Goal: Information Seeking & Learning: Check status

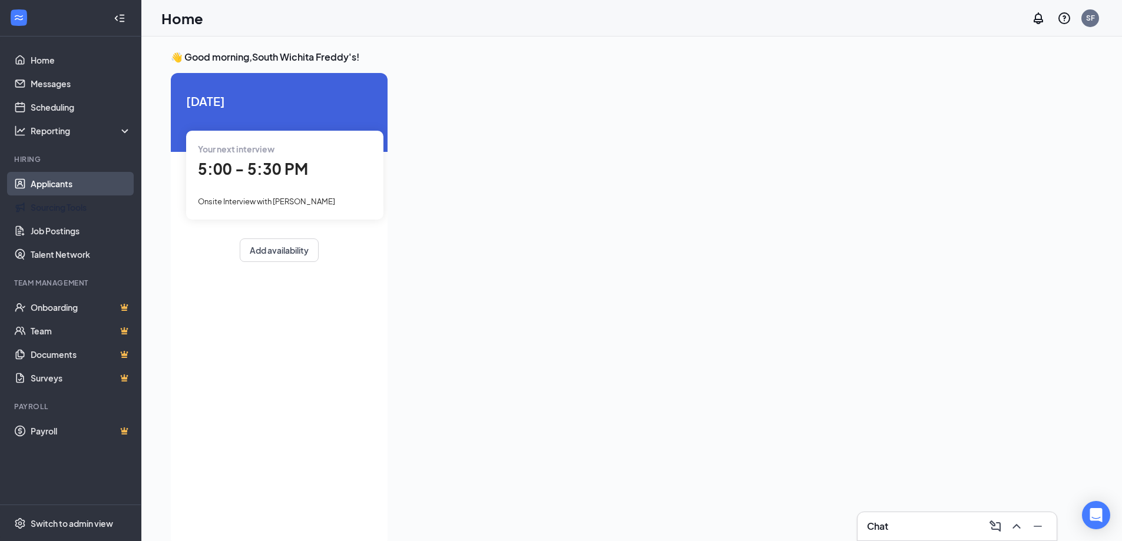
click at [56, 190] on link "Applicants" at bounding box center [81, 184] width 101 height 24
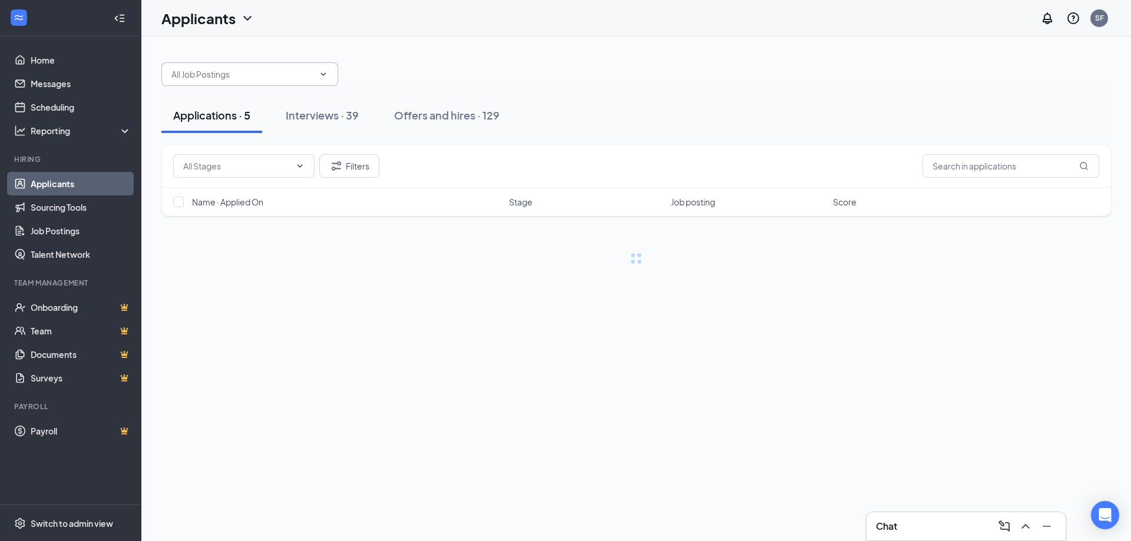
click at [287, 77] on input "text" at bounding box center [242, 74] width 143 height 13
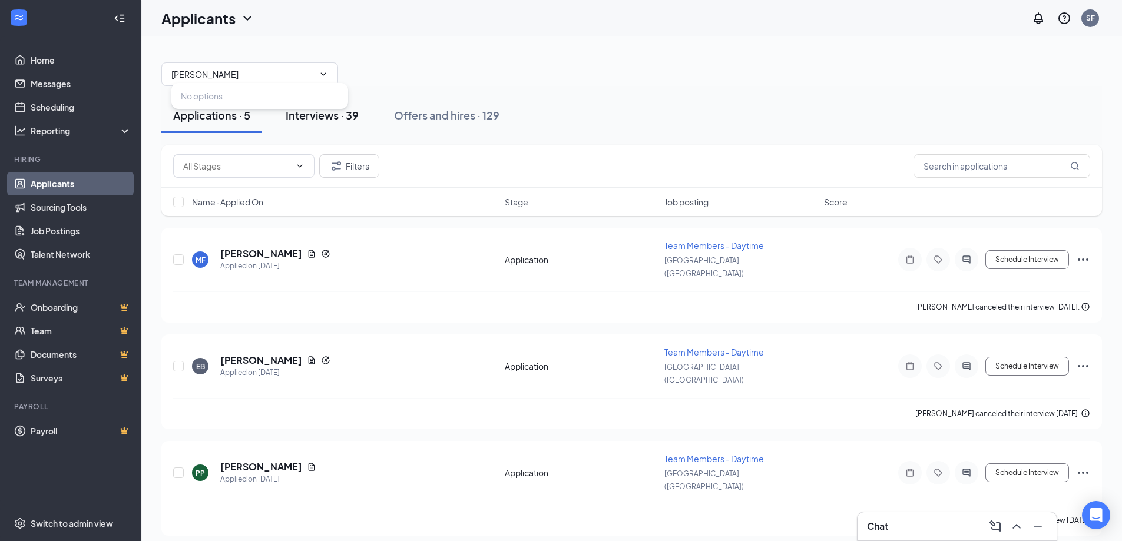
click at [320, 123] on button "Interviews · 39" at bounding box center [322, 115] width 97 height 35
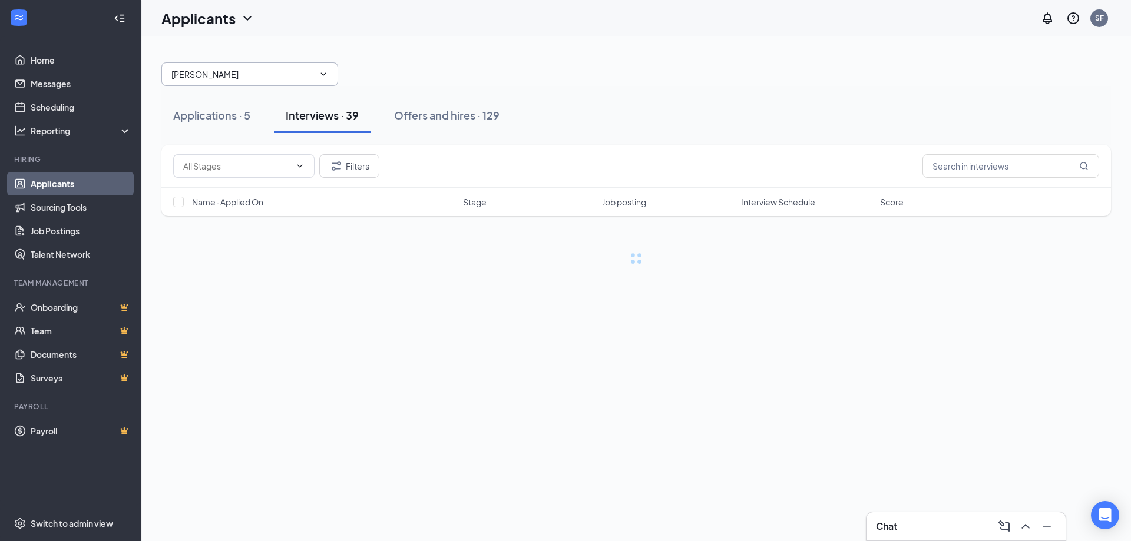
click at [263, 78] on input "[PERSON_NAME]" at bounding box center [242, 74] width 143 height 13
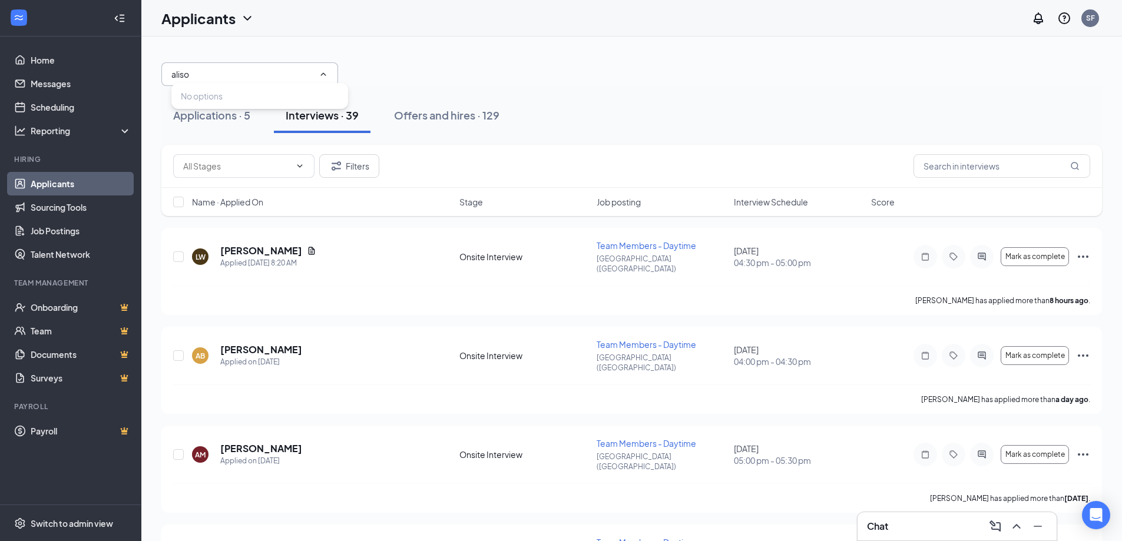
type input "[PERSON_NAME]"
click at [485, 87] on div "Applications · 5 Interviews · 39 Offers and hires · 129" at bounding box center [631, 115] width 940 height 59
click at [268, 70] on input "[PERSON_NAME]" at bounding box center [242, 74] width 143 height 13
click at [241, 144] on div "Applications · 5 Interviews · 39 Offers and hires · 129" at bounding box center [631, 115] width 940 height 59
click at [327, 117] on div "Interviews · 39" at bounding box center [322, 115] width 73 height 15
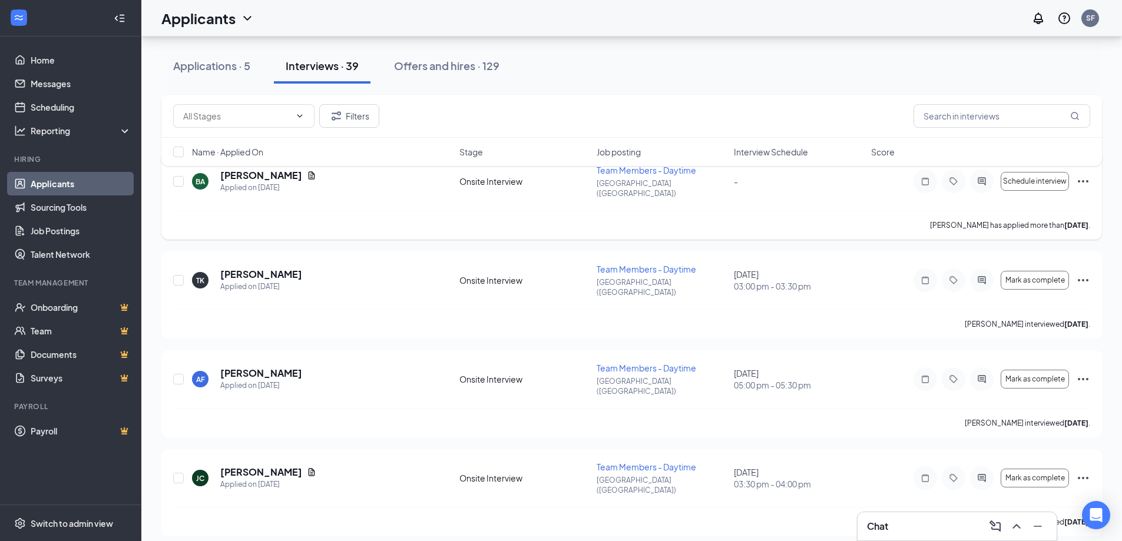
scroll to position [431, 0]
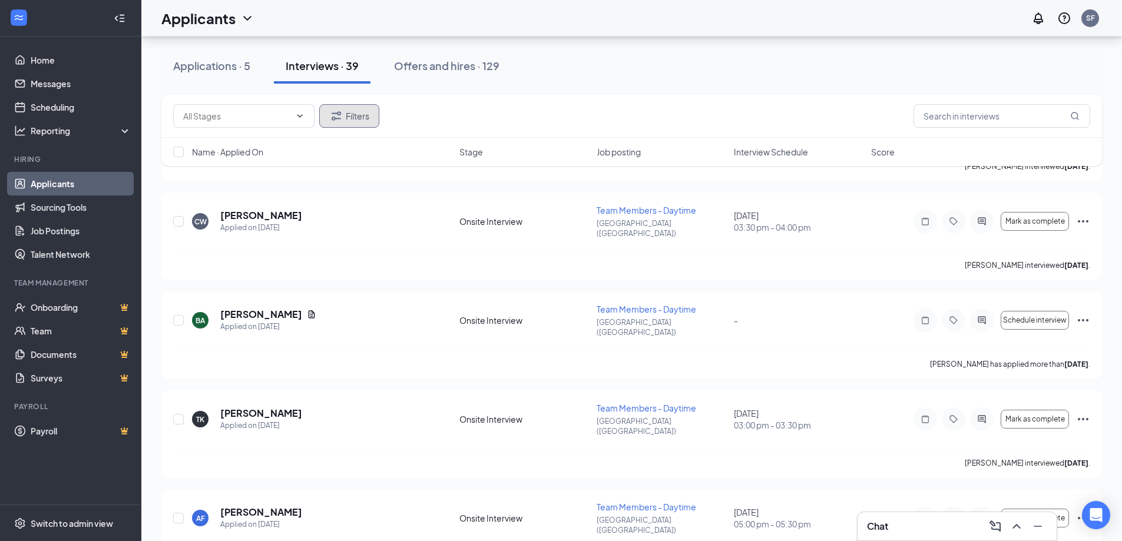
click at [363, 110] on button "Filters" at bounding box center [349, 116] width 60 height 24
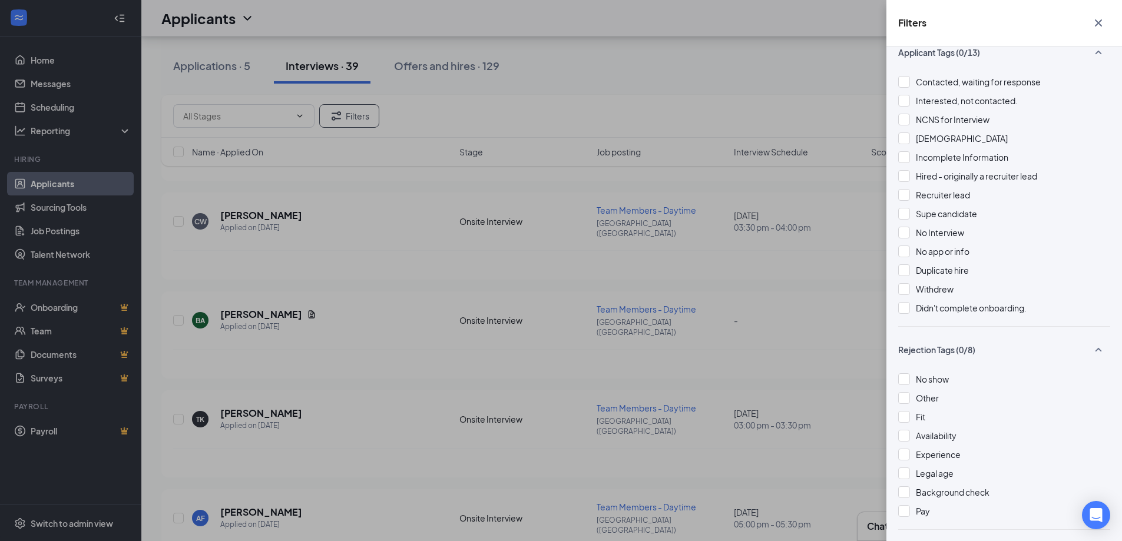
scroll to position [438, 0]
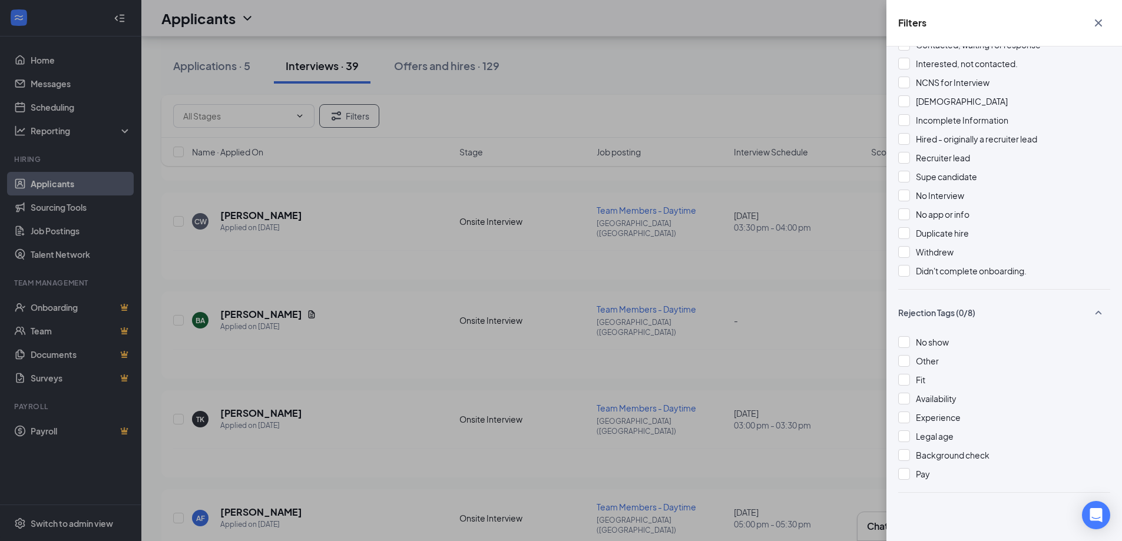
click at [746, 200] on div "Filters Applicant Status (0/5) Unread message Hasn't messaged back Stuck in sta…" at bounding box center [561, 270] width 1122 height 541
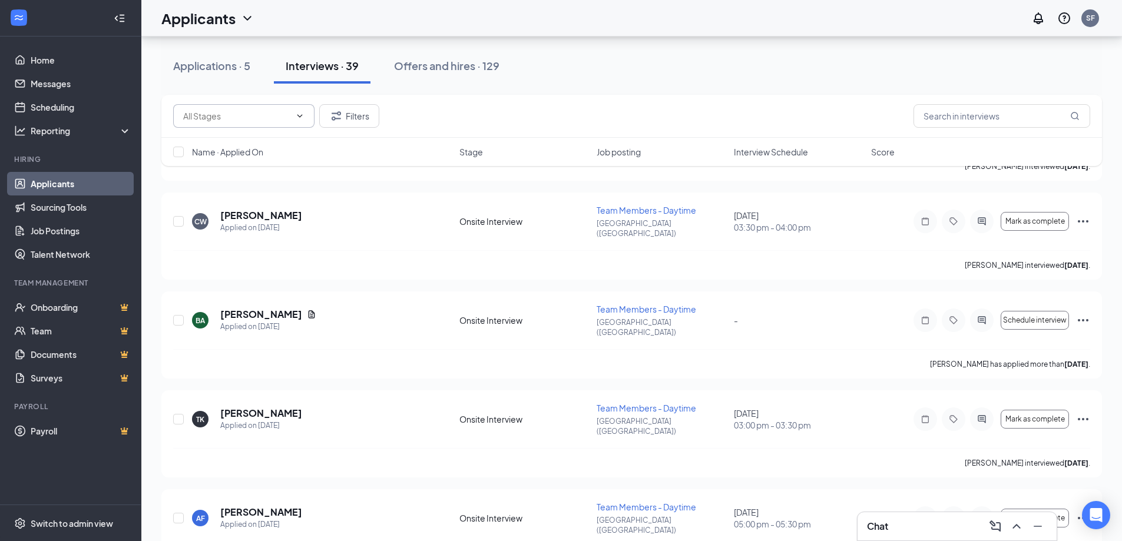
click at [260, 115] on input "text" at bounding box center [236, 116] width 107 height 13
click at [250, 135] on div "Onsite Interview (1134)" at bounding box center [237, 138] width 88 height 13
type input "Onsite Interview (1134)"
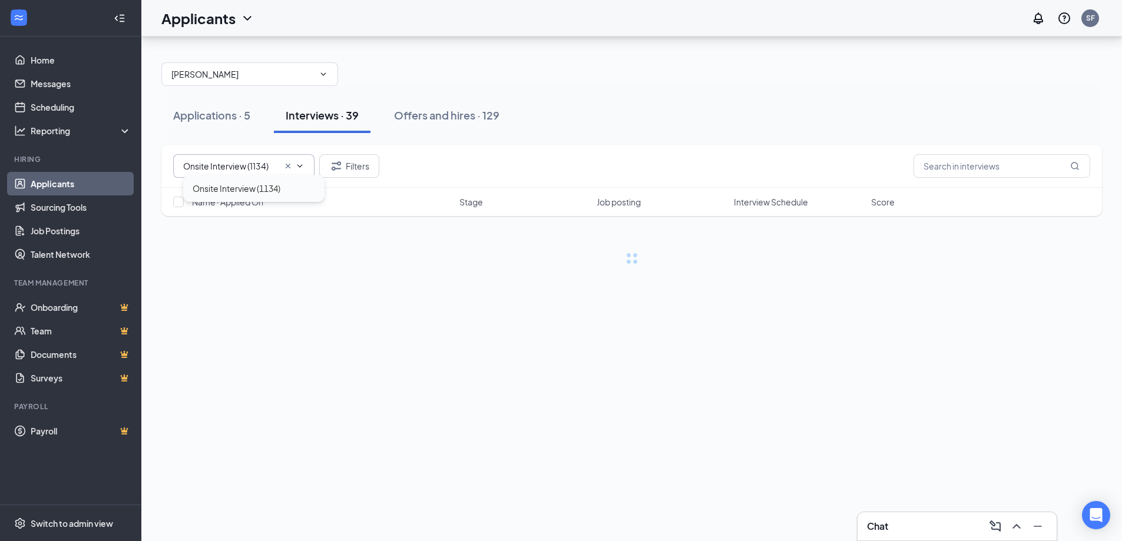
scroll to position [0, 0]
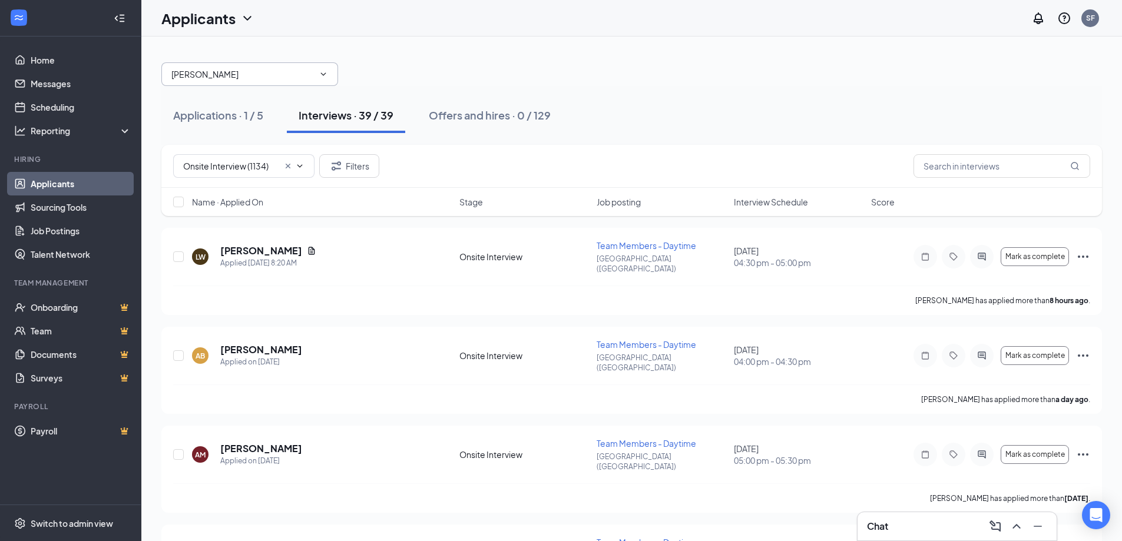
click at [234, 64] on span "[PERSON_NAME] options" at bounding box center [249, 74] width 177 height 24
drag, startPoint x: 234, startPoint y: 68, endPoint x: 177, endPoint y: 63, distance: 57.3
click at [177, 63] on span "[PERSON_NAME] options" at bounding box center [249, 74] width 177 height 24
click at [243, 86] on div "Applications · 1 / 5 Interviews · 39 / 39 Offers and hires · 0 / 129" at bounding box center [631, 115] width 940 height 59
click at [244, 74] on input "[PERSON_NAME]" at bounding box center [242, 74] width 143 height 13
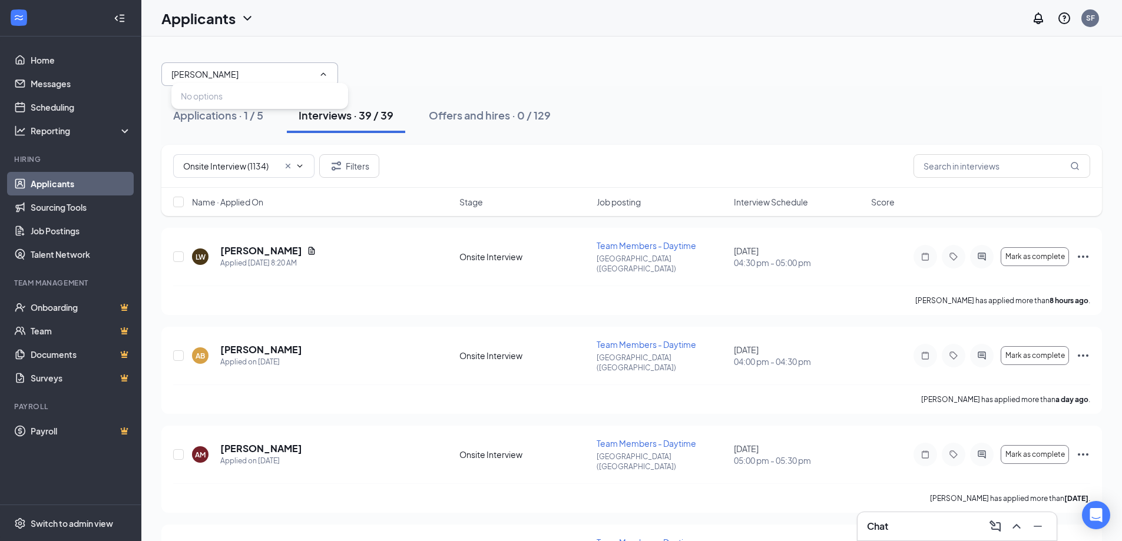
click at [244, 74] on input "[PERSON_NAME]" at bounding box center [242, 74] width 143 height 13
click at [326, 113] on div "Interviews · 39 / 39" at bounding box center [346, 115] width 95 height 15
click at [292, 165] on icon "Cross" at bounding box center [287, 165] width 9 height 9
click at [267, 77] on input "[PERSON_NAME]" at bounding box center [242, 74] width 143 height 13
click at [440, 72] on div "[PERSON_NAME] options" at bounding box center [631, 68] width 940 height 35
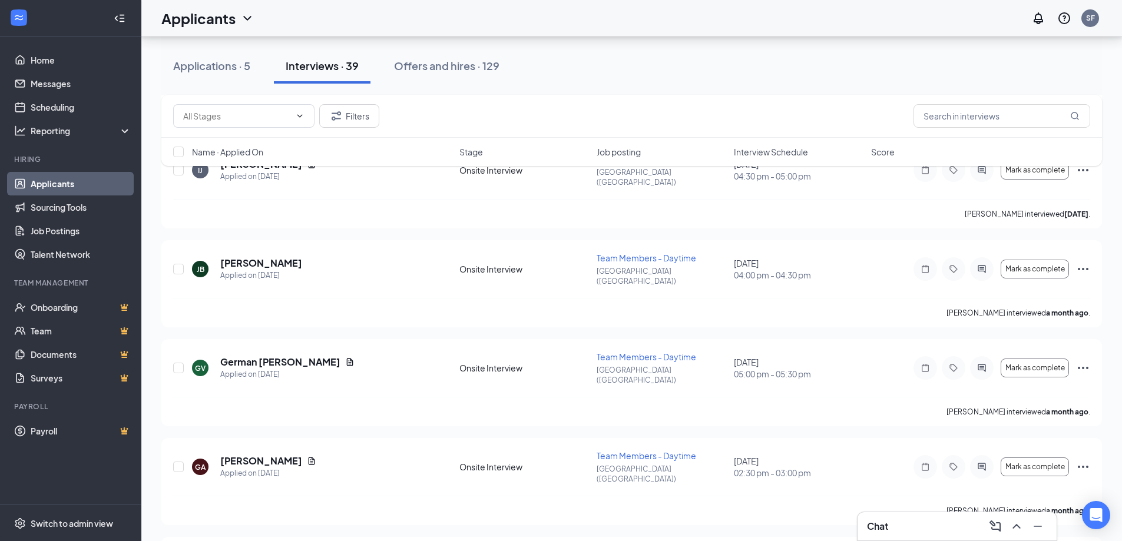
scroll to position [3180, 0]
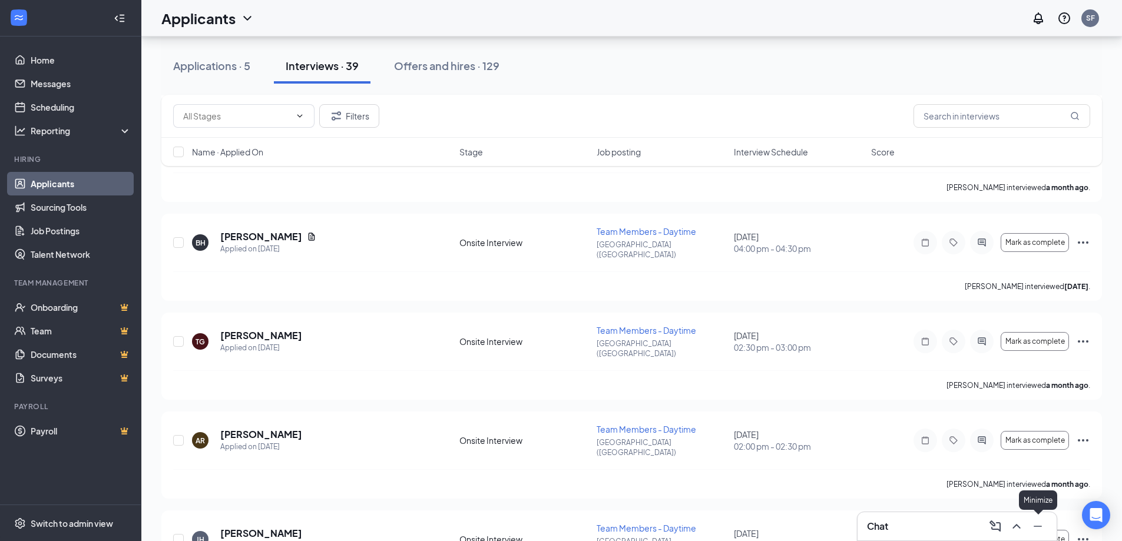
click at [1038, 534] on button at bounding box center [1037, 526] width 19 height 19
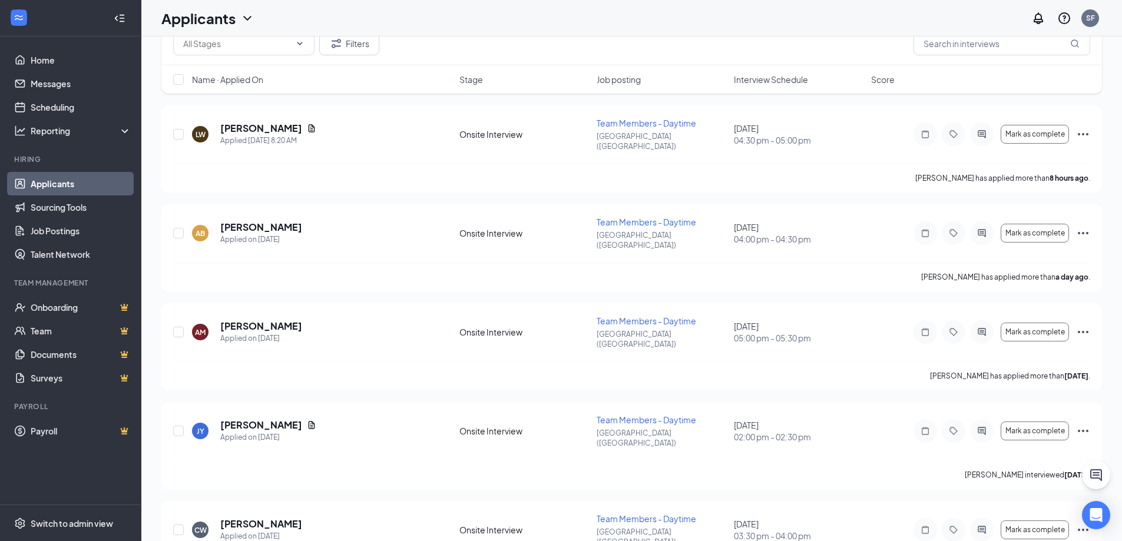
scroll to position [0, 0]
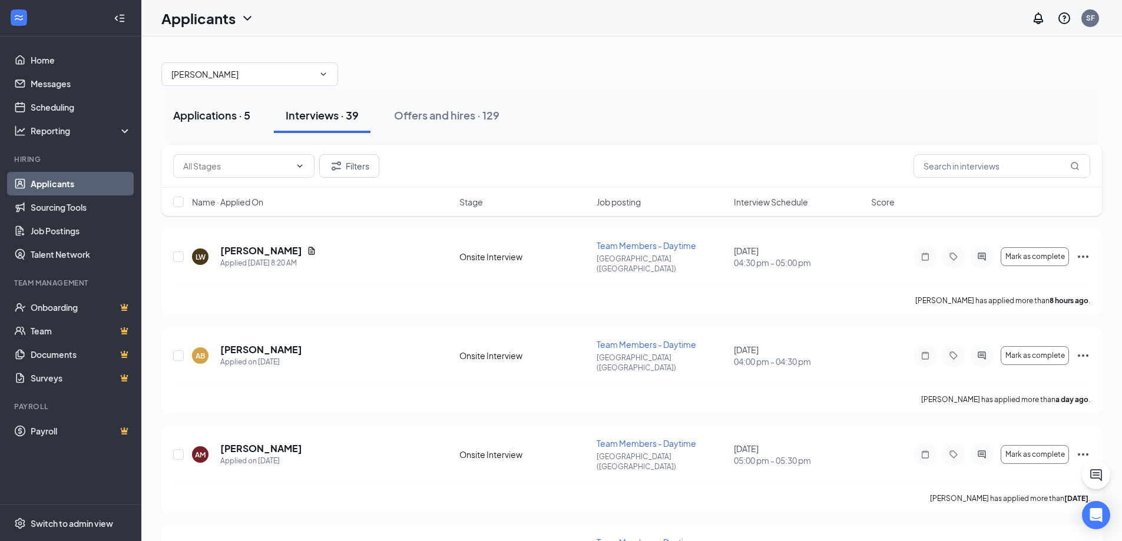
click at [216, 114] on div "Applications · 5" at bounding box center [211, 115] width 77 height 15
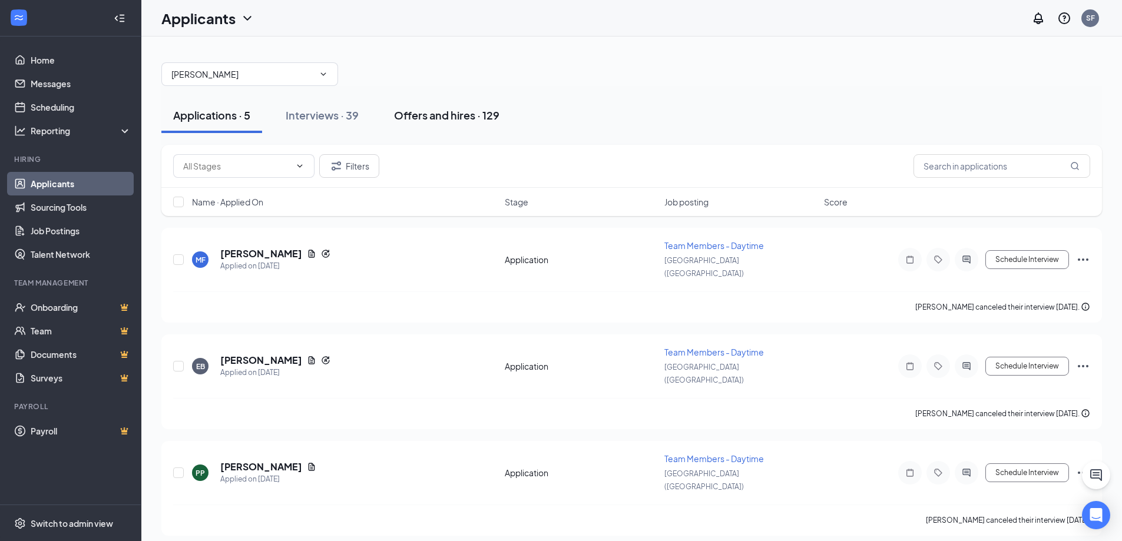
click at [455, 117] on div "Offers and hires · 129" at bounding box center [446, 115] width 105 height 15
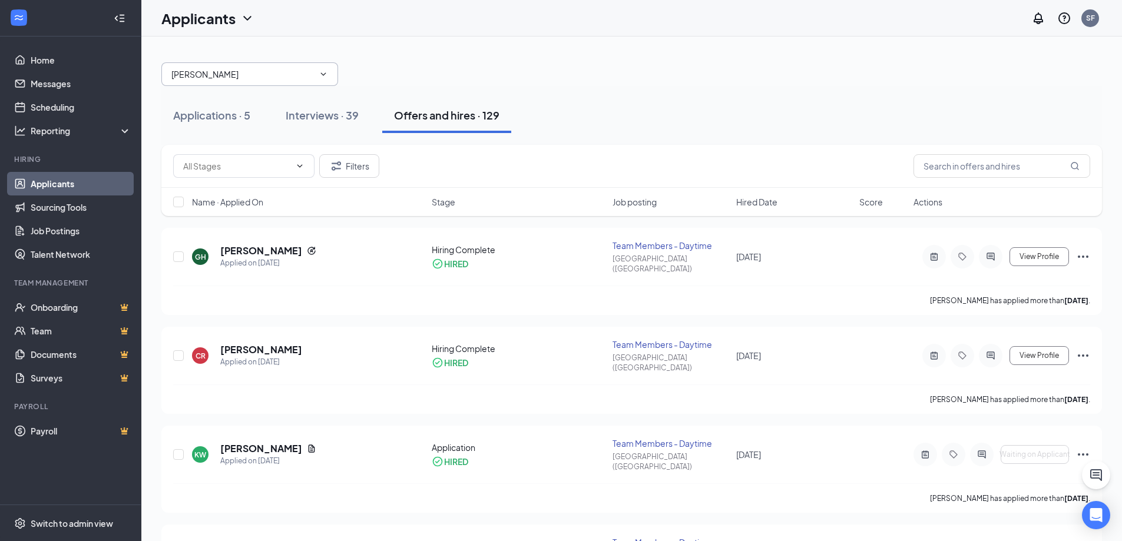
click at [260, 70] on input "[PERSON_NAME]" at bounding box center [242, 74] width 143 height 13
type input "[PERSON_NAME]"
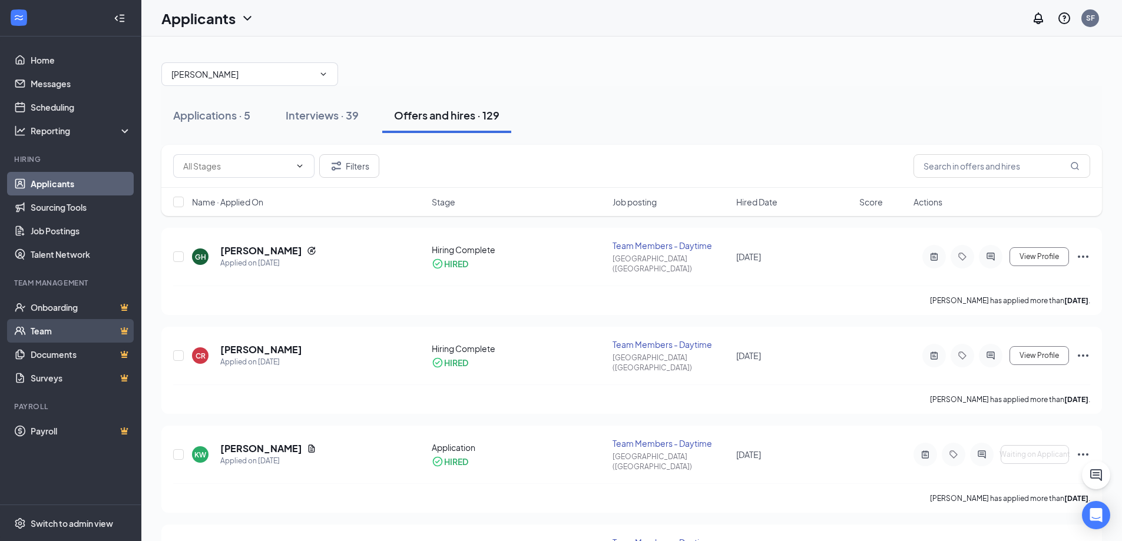
click at [45, 341] on link "Team" at bounding box center [81, 331] width 101 height 24
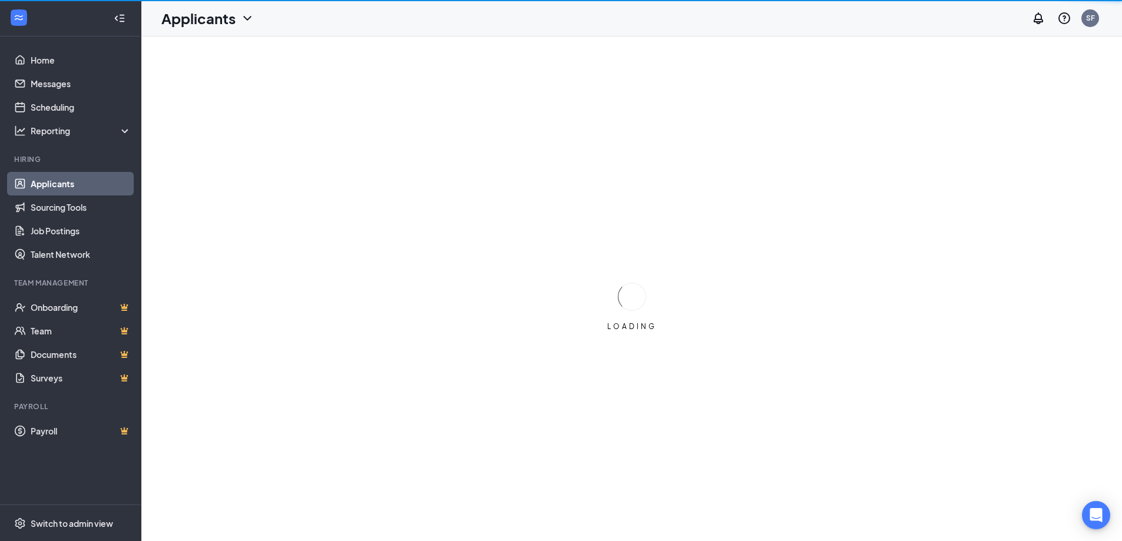
click at [241, 16] on icon "ChevronDown" at bounding box center [247, 18] width 14 height 14
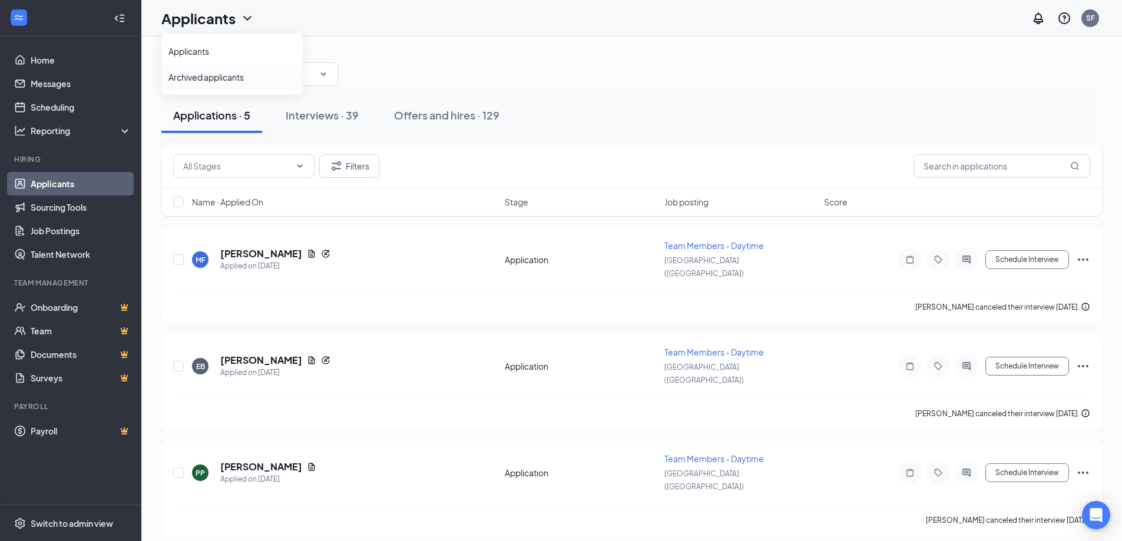
click at [213, 74] on link "Archived applicants" at bounding box center [231, 77] width 127 height 12
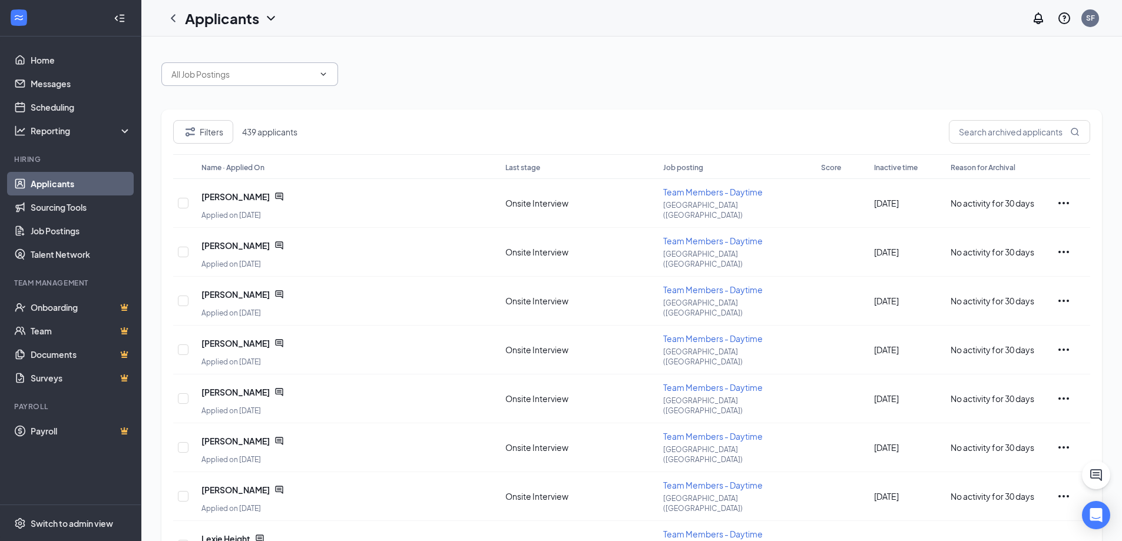
click at [224, 65] on span at bounding box center [249, 74] width 177 height 24
type input "[PERSON_NAME]"
click at [1016, 130] on input "text" at bounding box center [1019, 132] width 141 height 24
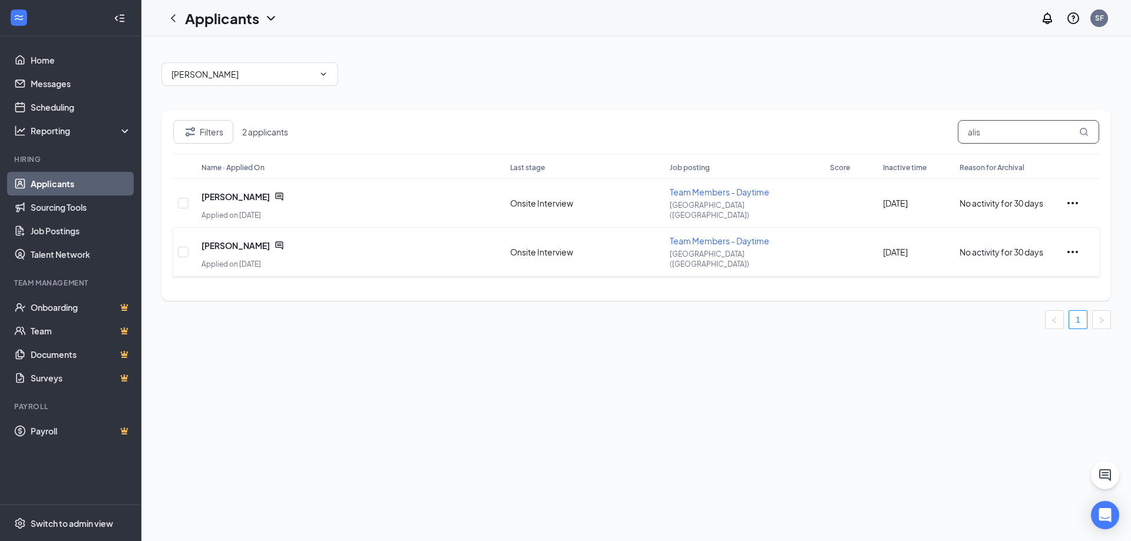
drag, startPoint x: 1003, startPoint y: 128, endPoint x: 587, endPoint y: 228, distance: 428.6
click at [589, 227] on div "Filters 2 applicants alis Name · Applied On Last stage Job posting Score Inacti…" at bounding box center [635, 205] width 949 height 191
type input "d"
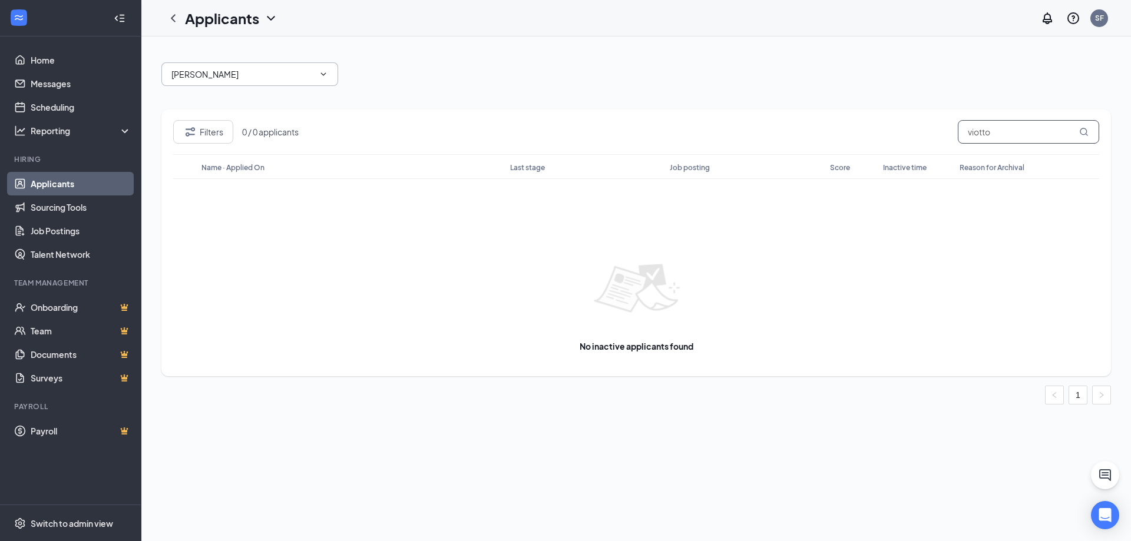
type input "viotto"
click at [310, 71] on input "[PERSON_NAME]" at bounding box center [242, 74] width 143 height 13
click at [304, 98] on div "No options" at bounding box center [259, 96] width 177 height 26
click at [356, 62] on div "[PERSON_NAME] options" at bounding box center [635, 68] width 949 height 35
click at [173, 13] on icon "ChevronLeft" at bounding box center [173, 18] width 14 height 14
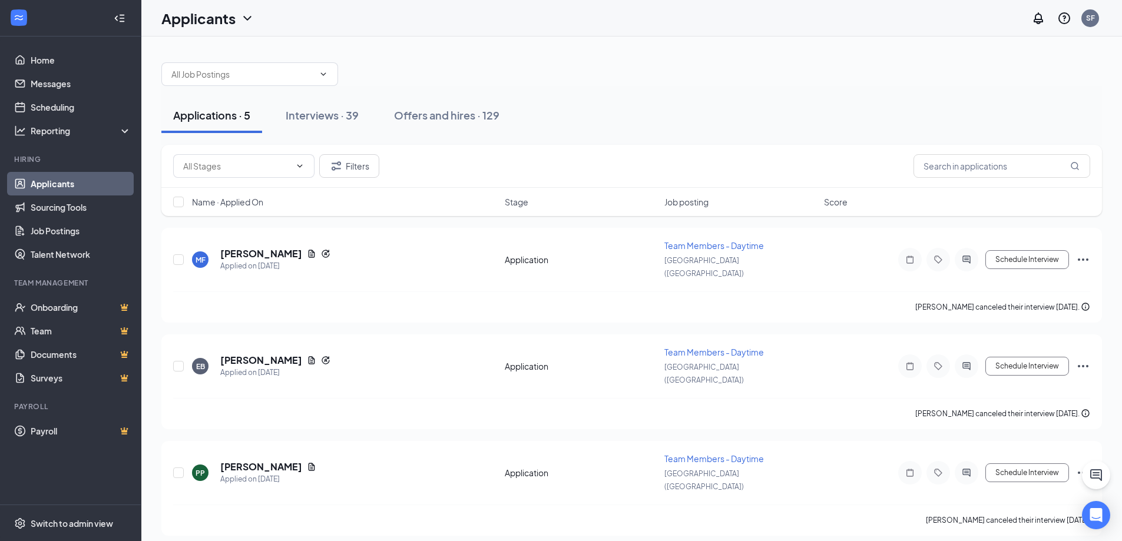
drag, startPoint x: 334, startPoint y: 120, endPoint x: 456, endPoint y: 85, distance: 127.2
click at [334, 119] on div "Interviews · 39" at bounding box center [322, 115] width 73 height 15
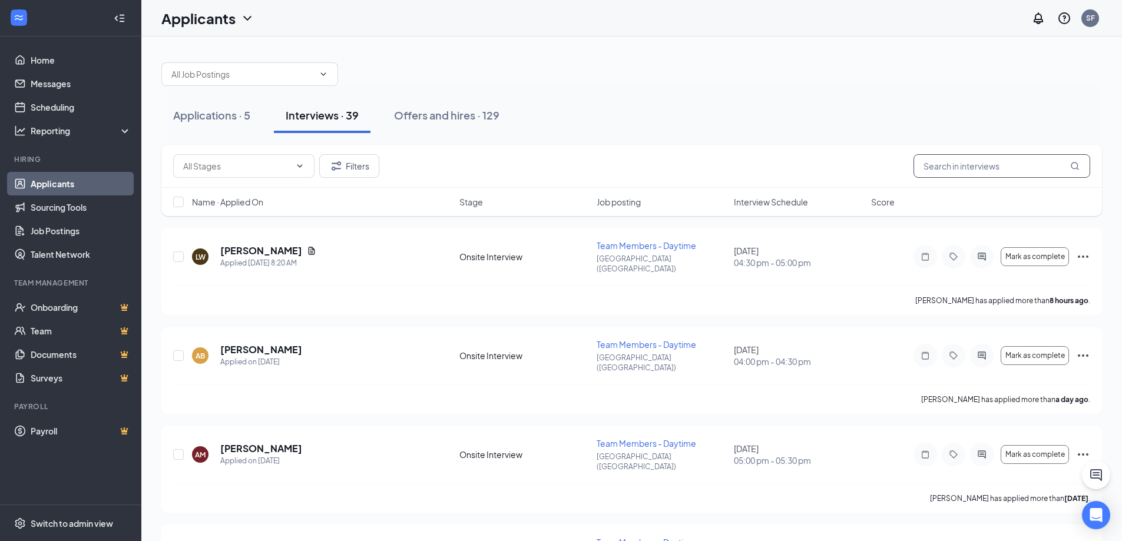
click at [973, 162] on input "text" at bounding box center [1001, 166] width 177 height 24
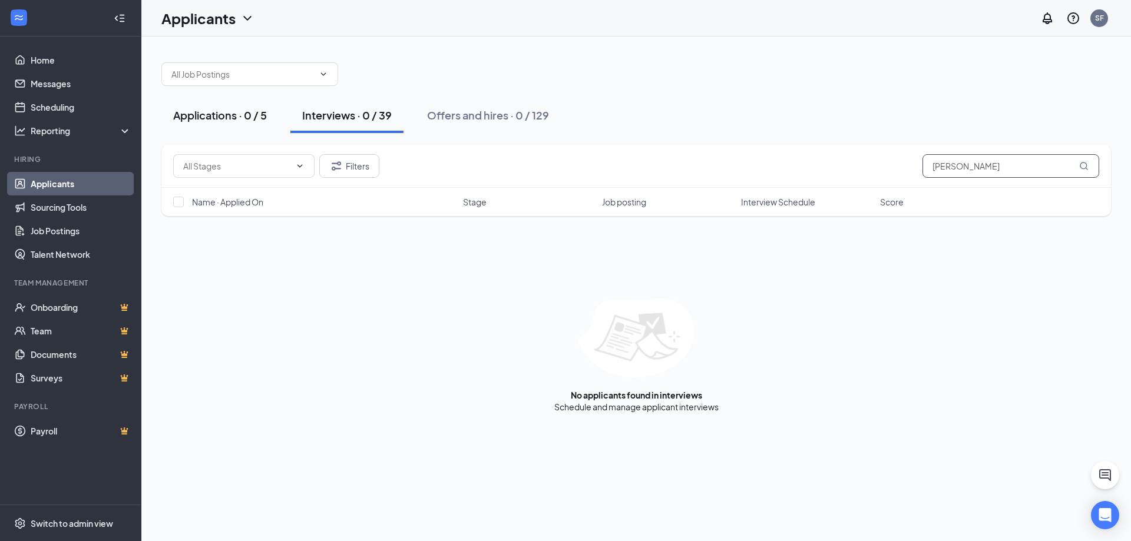
type input "[PERSON_NAME]"
click at [209, 115] on div "Applications · 0 / 5" at bounding box center [220, 115] width 94 height 15
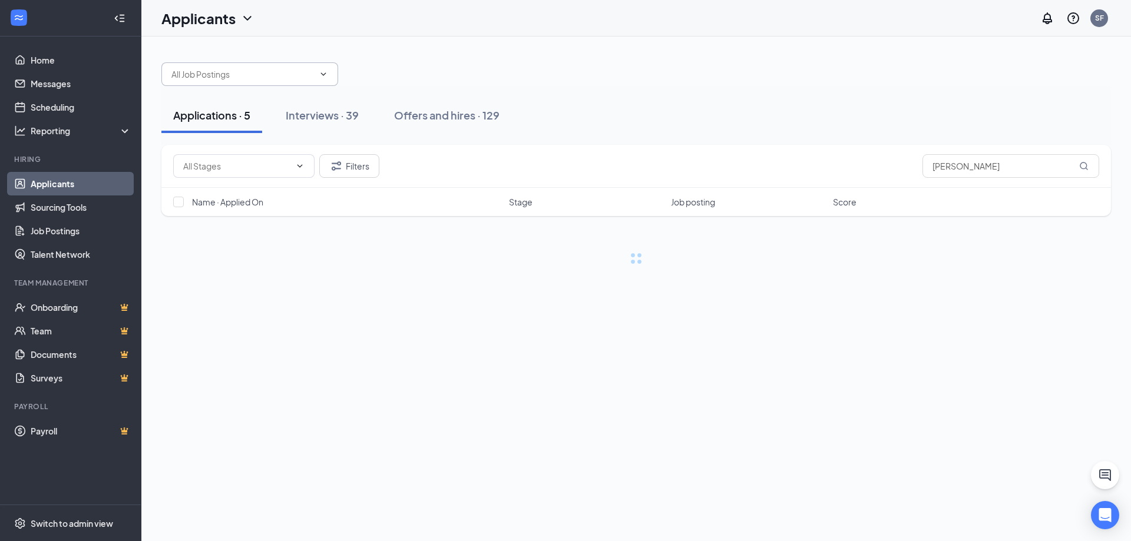
click at [330, 71] on span at bounding box center [249, 74] width 177 height 24
click at [325, 77] on icon "ChevronDown" at bounding box center [323, 73] width 9 height 9
click at [322, 74] on icon "ChevronDown" at bounding box center [323, 73] width 5 height 3
click at [229, 19] on h1 "Applicants" at bounding box center [198, 18] width 74 height 20
click at [211, 80] on link "Archived applicants" at bounding box center [231, 77] width 127 height 12
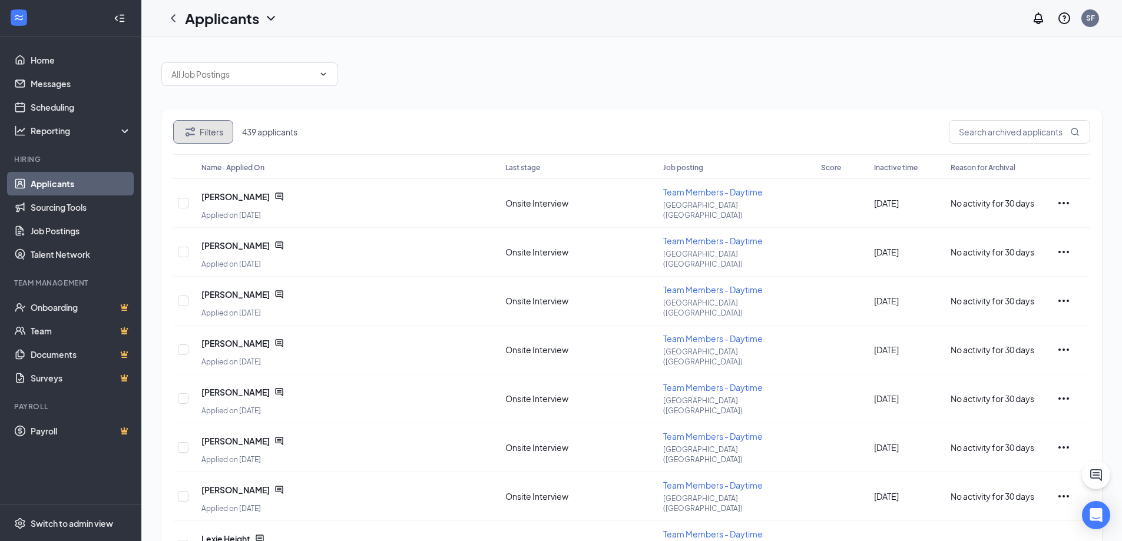
click at [204, 138] on button "Filters" at bounding box center [203, 132] width 60 height 24
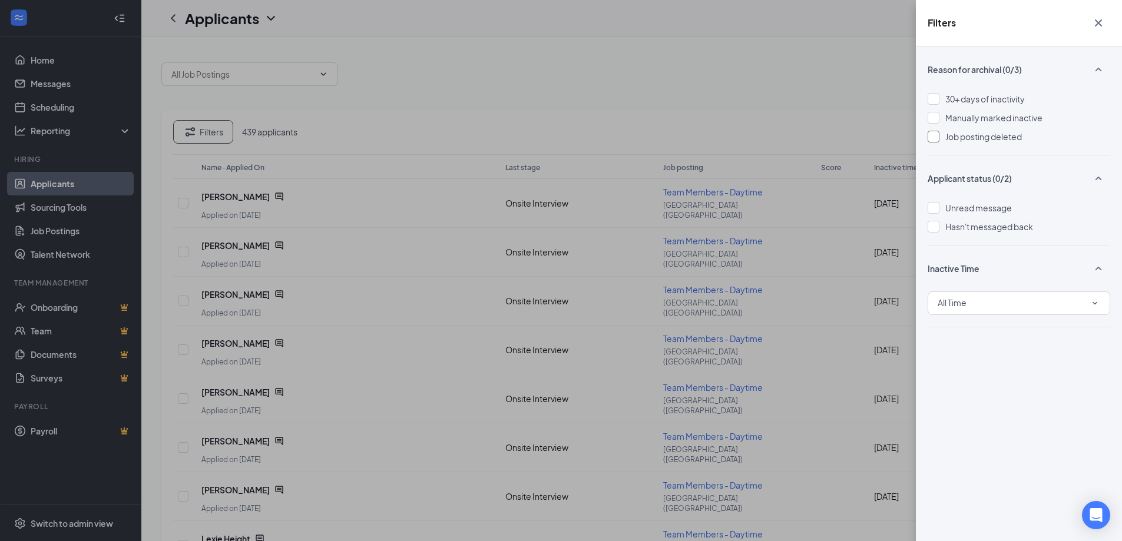
click at [970, 139] on span "Job posting deleted" at bounding box center [983, 136] width 77 height 11
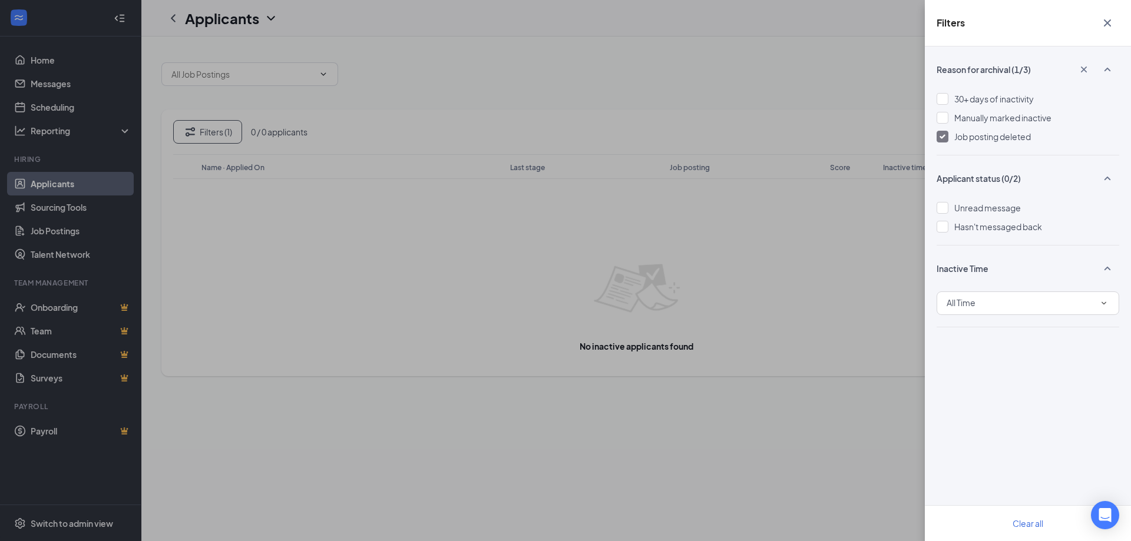
click at [948, 139] on div "Job posting deleted" at bounding box center [1027, 136] width 183 height 13
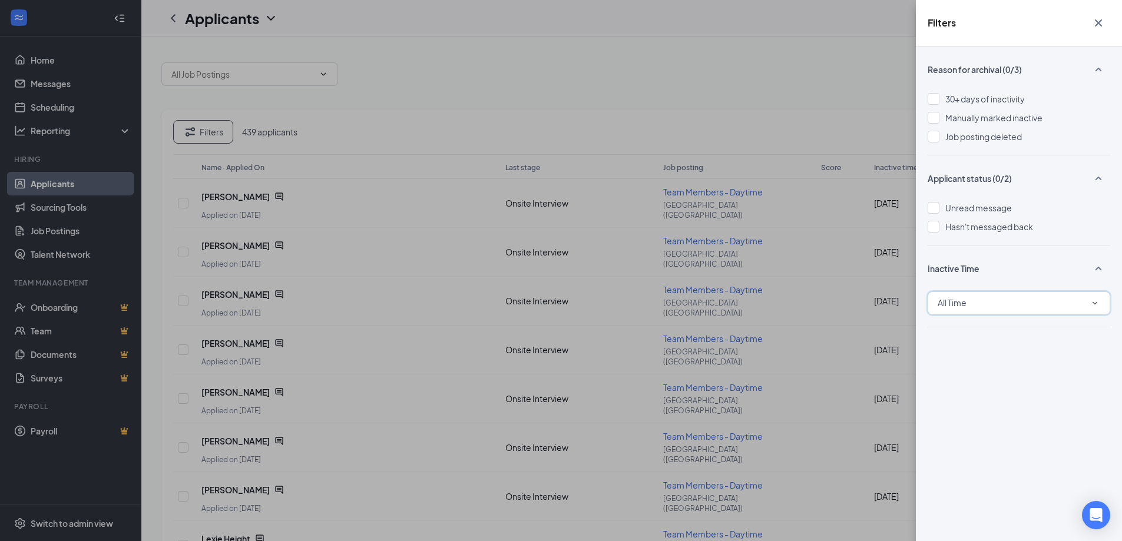
click at [1022, 299] on div "All Time" at bounding box center [1019, 303] width 163 height 14
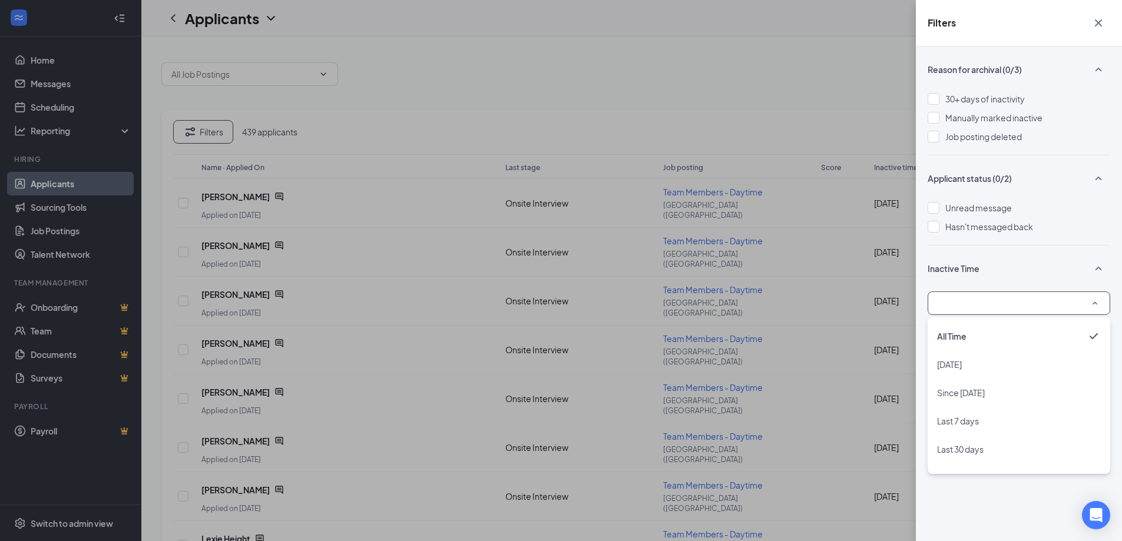
click at [1019, 306] on div "All Time" at bounding box center [1019, 303] width 163 height 14
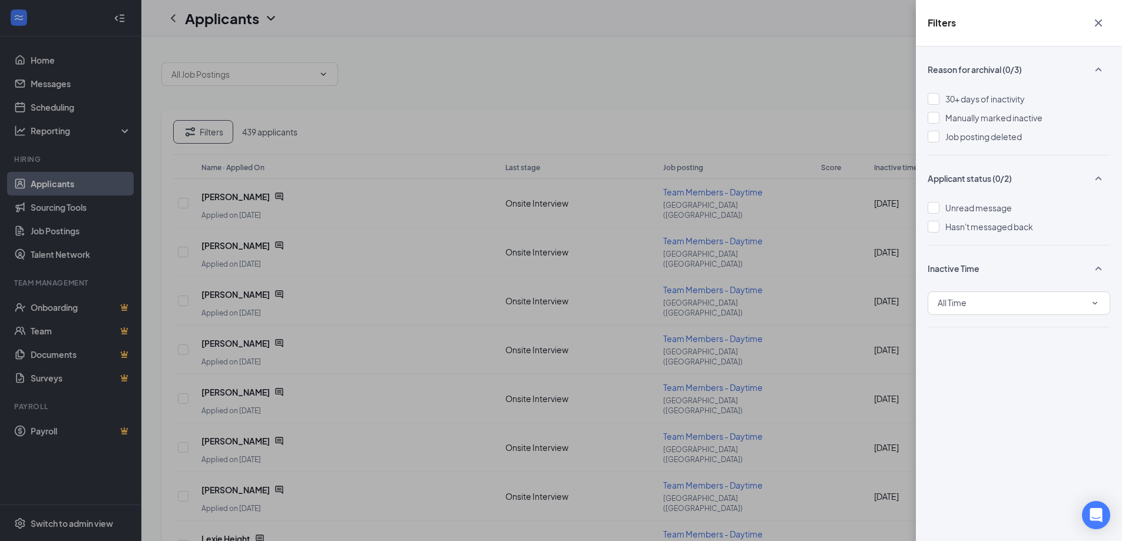
click at [771, 264] on div "Filters Reason for archival (0/3) 30+ days of inactivity Manually marked inacti…" at bounding box center [561, 270] width 1122 height 541
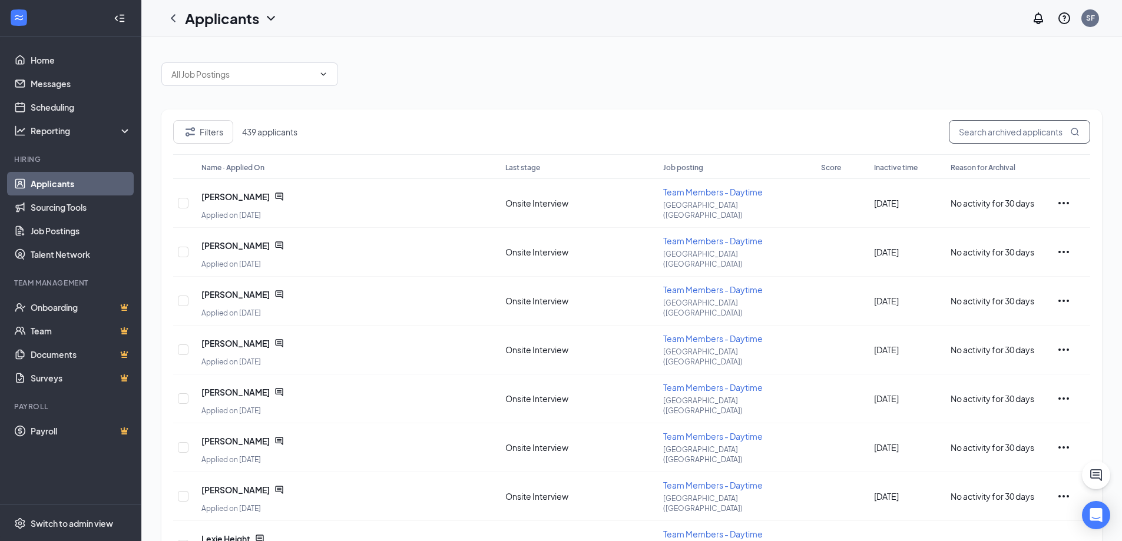
click at [981, 140] on input "text" at bounding box center [1019, 132] width 141 height 24
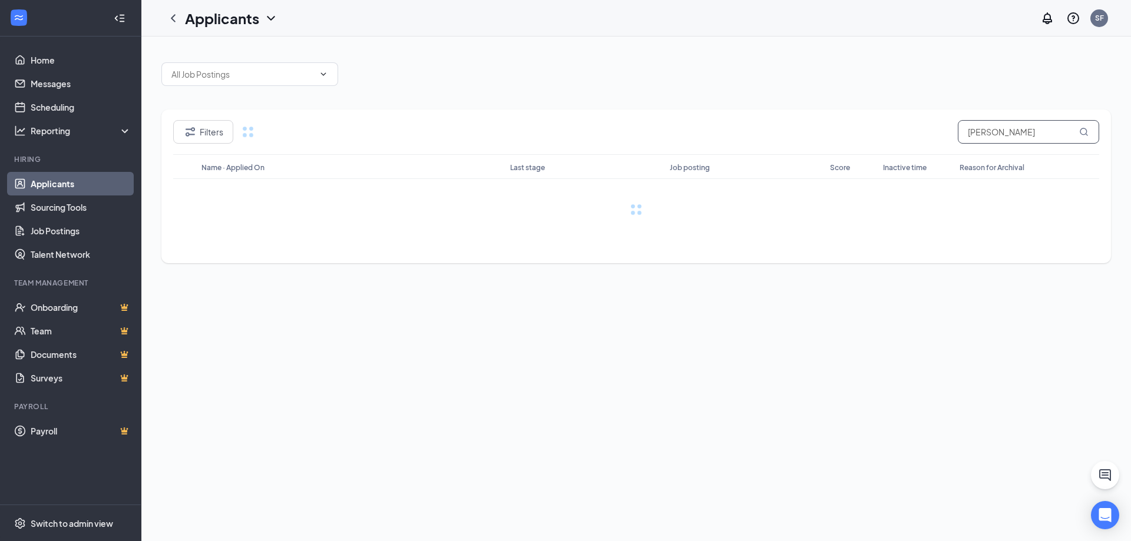
type input "alison viotto"
drag, startPoint x: 1056, startPoint y: 134, endPoint x: 668, endPoint y: 193, distance: 393.0
click at [668, 193] on div "Filters 0 / 0 applicants alison viotto Name · Applied On Last stage Job posting…" at bounding box center [635, 243] width 949 height 267
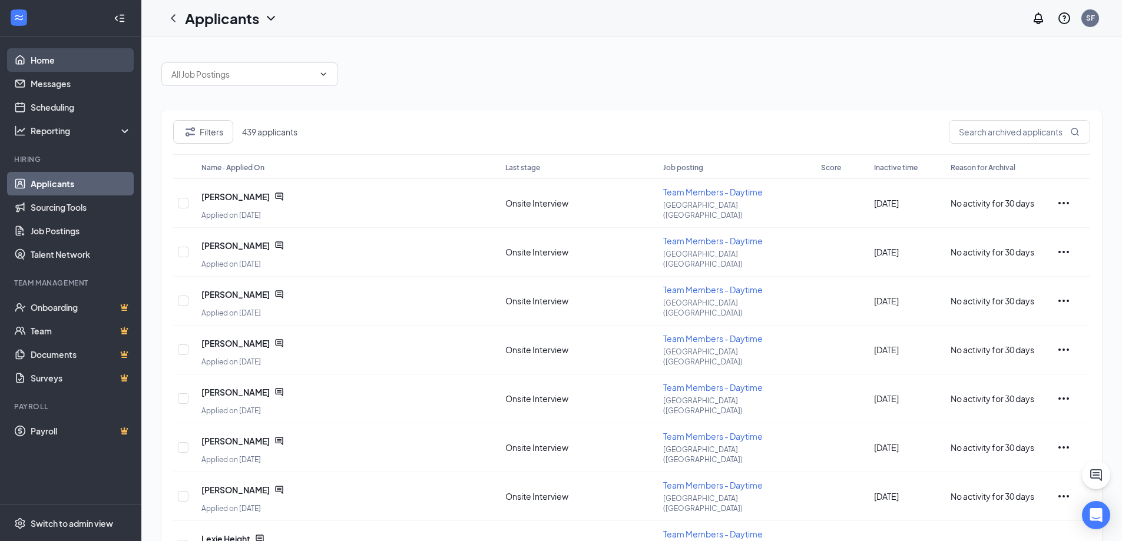
click at [49, 53] on link "Home" at bounding box center [81, 60] width 101 height 24
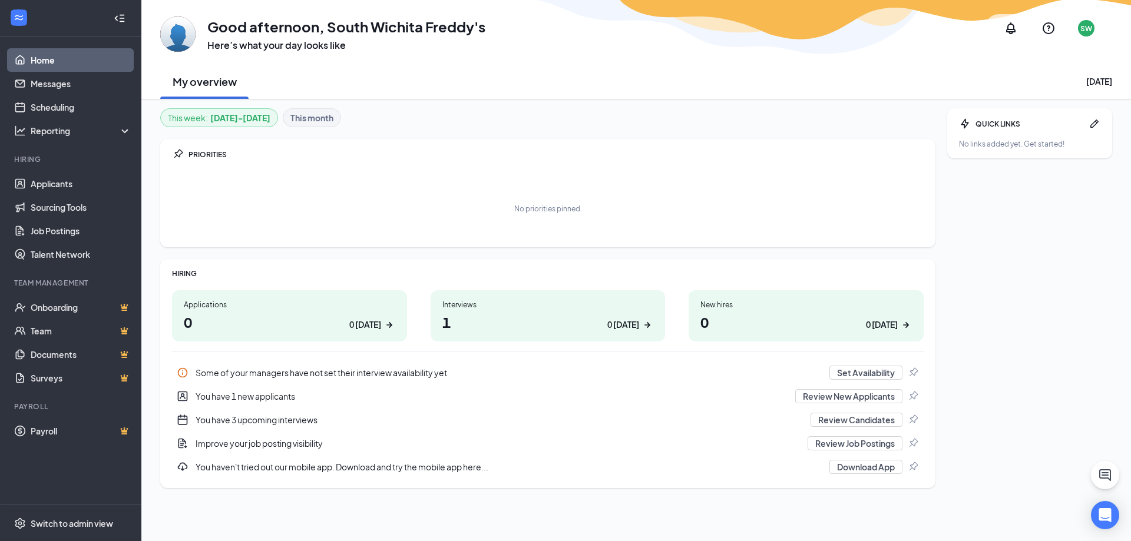
click at [316, 327] on h1 "0 0 today" at bounding box center [289, 322] width 211 height 20
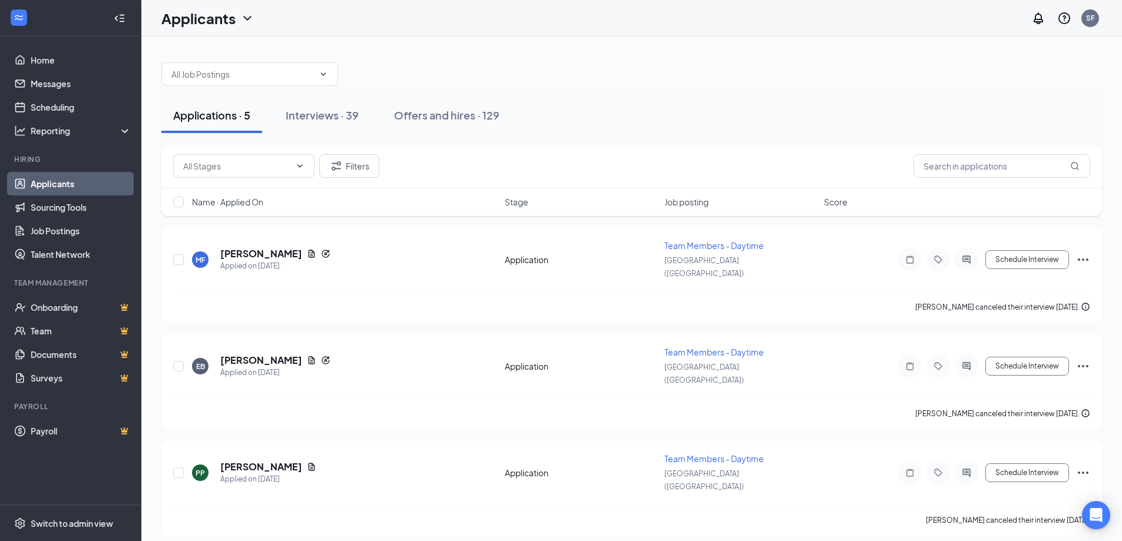
click at [245, 21] on icon "ChevronDown" at bounding box center [247, 18] width 14 height 14
click at [234, 83] on link "Archived applicants" at bounding box center [231, 77] width 127 height 12
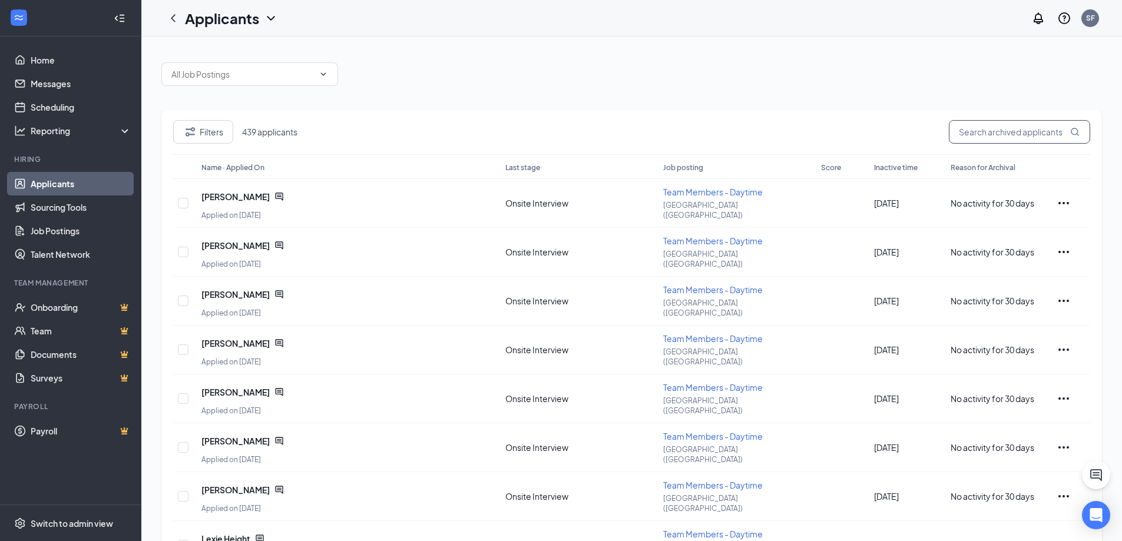
click at [976, 127] on input "text" at bounding box center [1019, 132] width 141 height 24
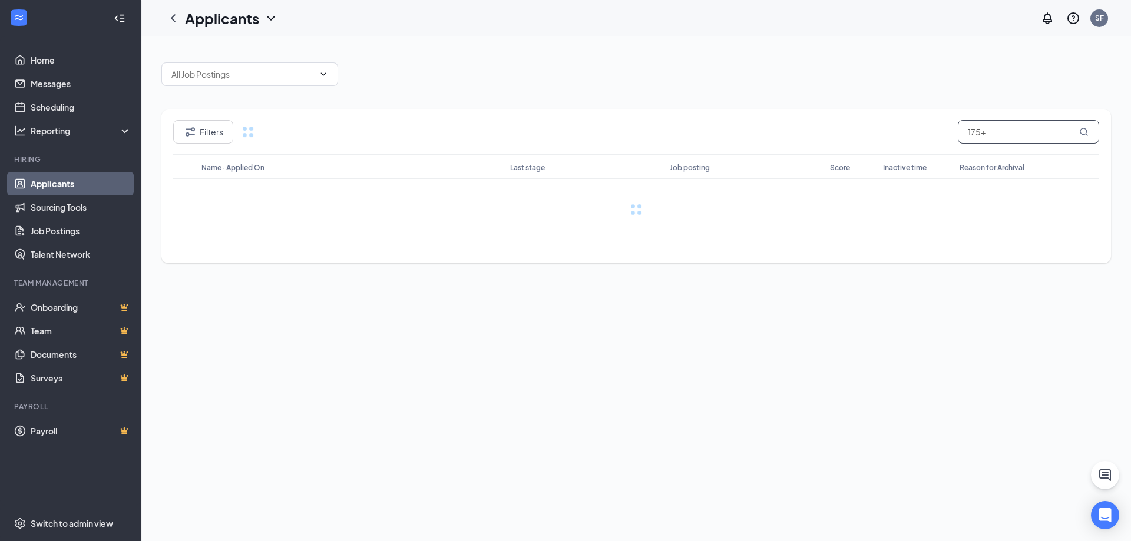
type input "175+"
